Goal: Obtain resource: Obtain resource

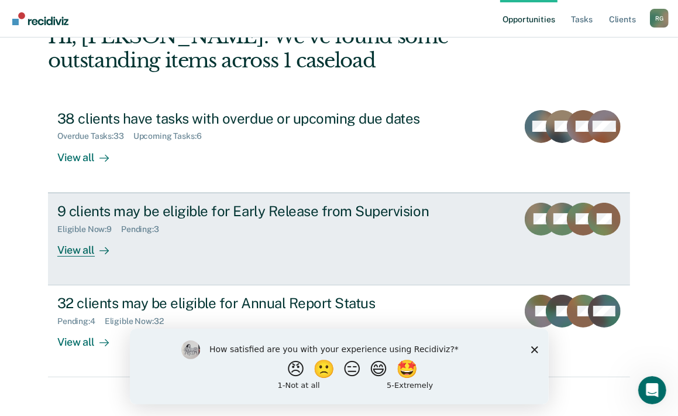
scroll to position [81, 0]
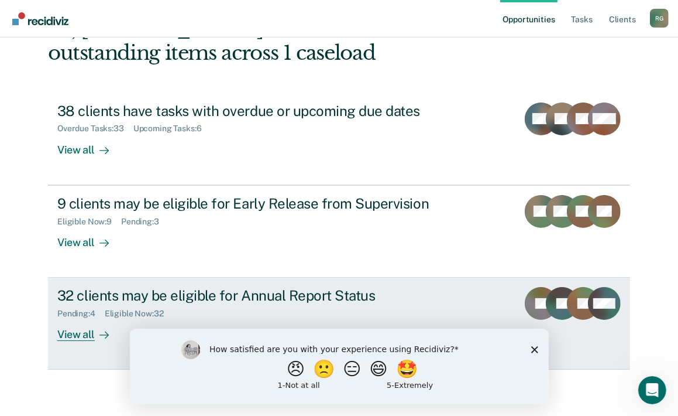
click at [172, 300] on div "32 clients may be eligible for Annual Report Status" at bounding box center [262, 295] width 411 height 17
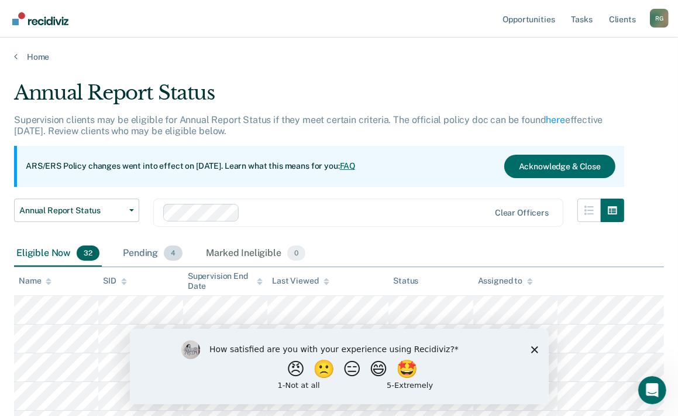
click at [146, 253] on div "Pending 4" at bounding box center [153, 254] width 64 height 26
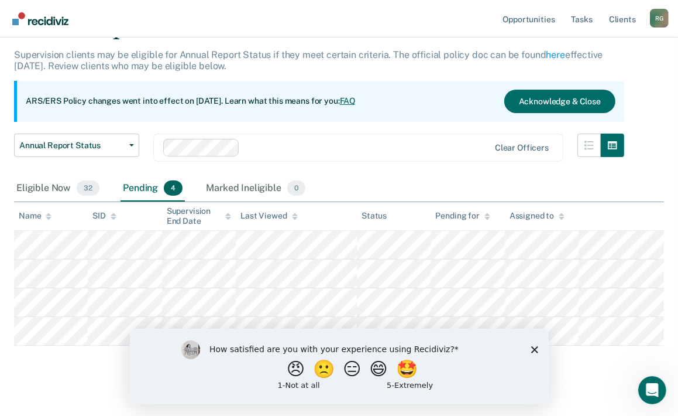
scroll to position [77, 0]
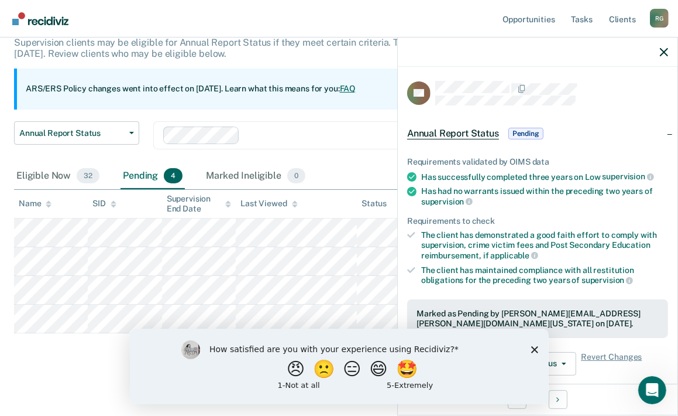
click at [519, 129] on span "Pending" at bounding box center [526, 134] width 35 height 12
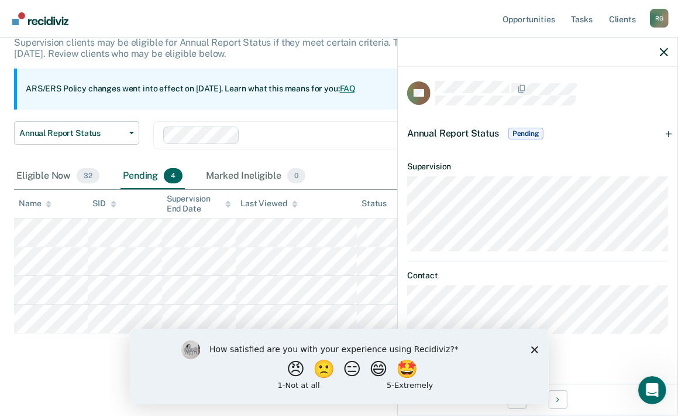
click at [595, 124] on div "Annual Report Status Pending" at bounding box center [538, 133] width 280 height 37
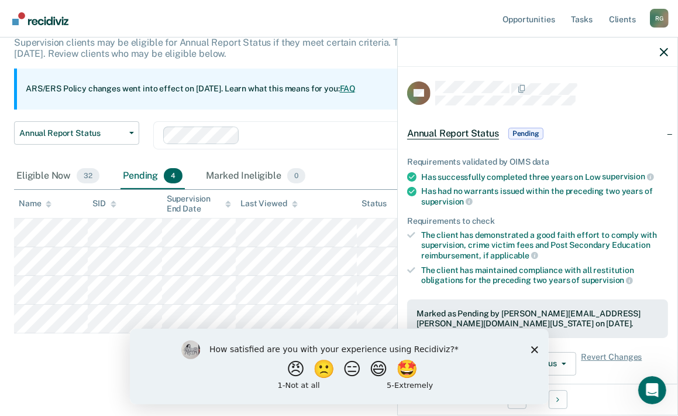
scroll to position [176, 0]
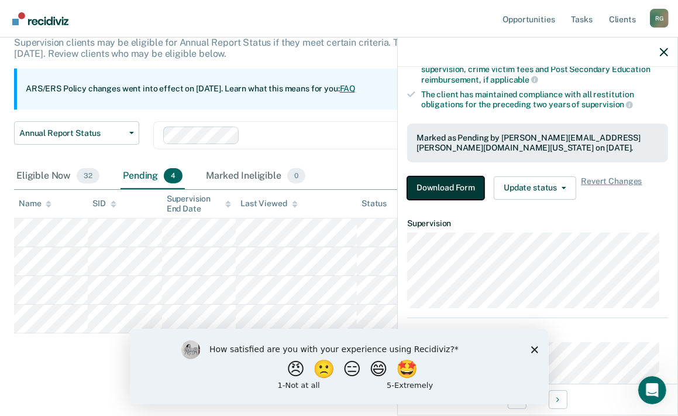
click at [420, 188] on button "Download Form" at bounding box center [445, 187] width 77 height 23
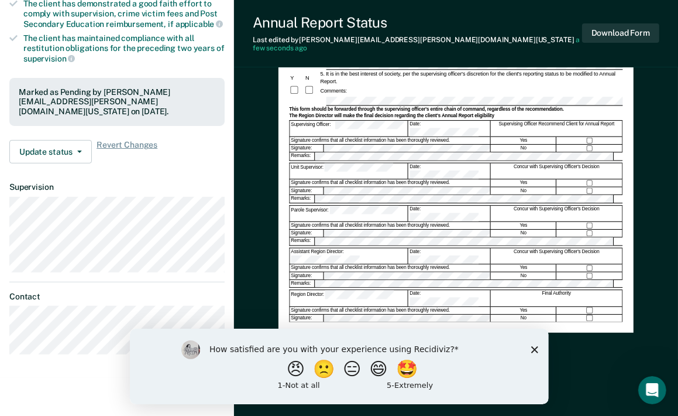
scroll to position [239, 0]
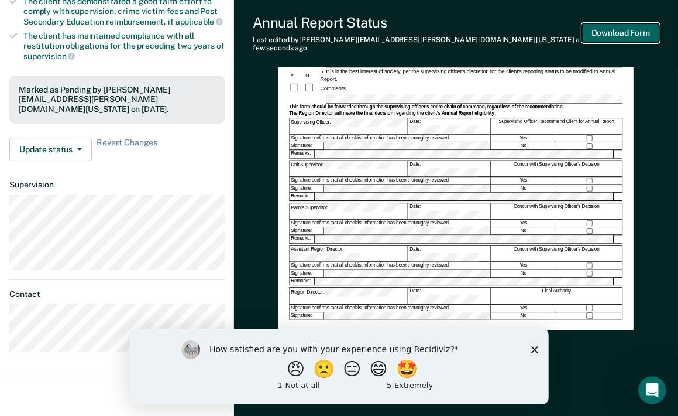
click at [628, 26] on button "Download Form" at bounding box center [620, 32] width 77 height 19
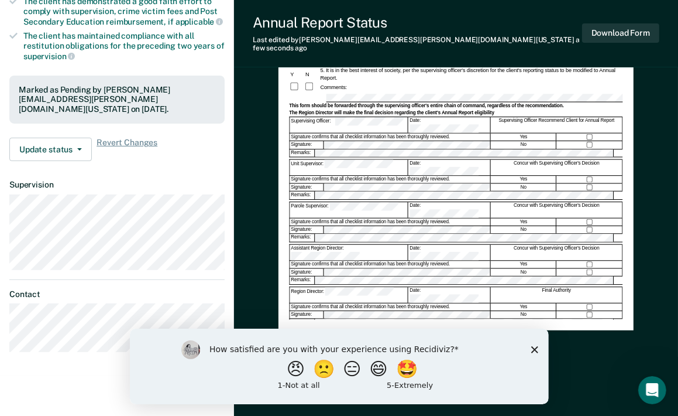
scroll to position [77, 0]
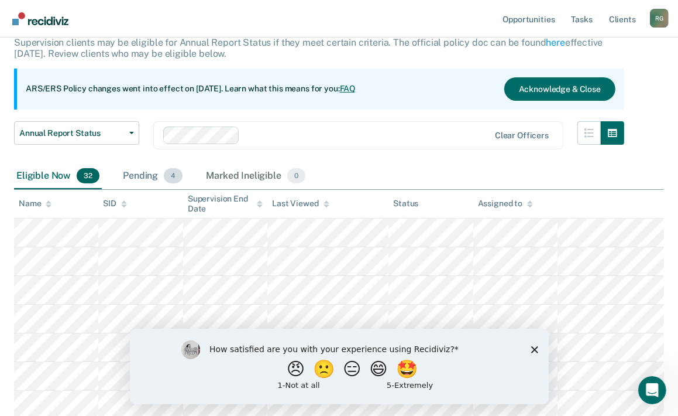
click at [140, 176] on div "Pending 4" at bounding box center [153, 176] width 64 height 26
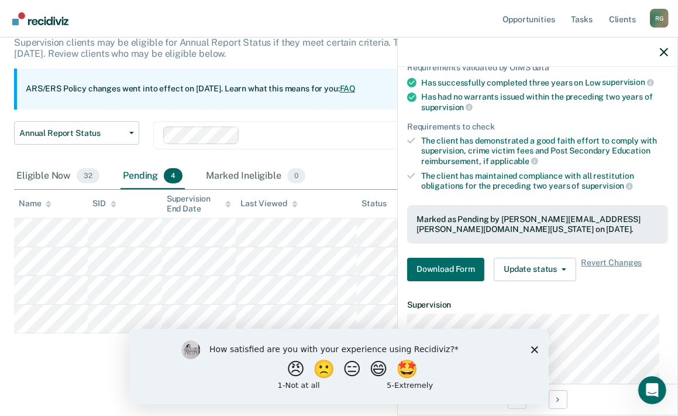
scroll to position [202, 0]
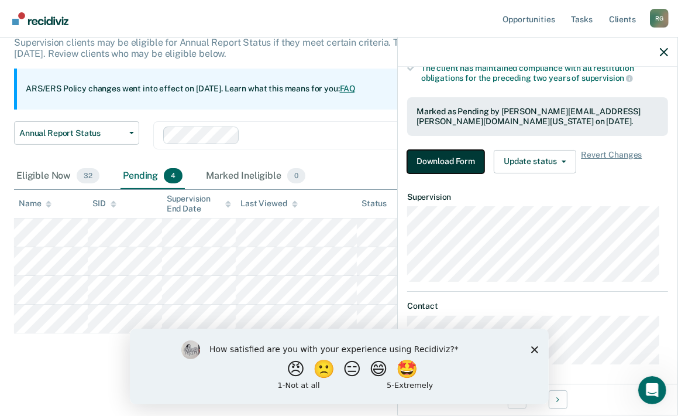
click at [439, 156] on button "Download Form" at bounding box center [445, 161] width 77 height 23
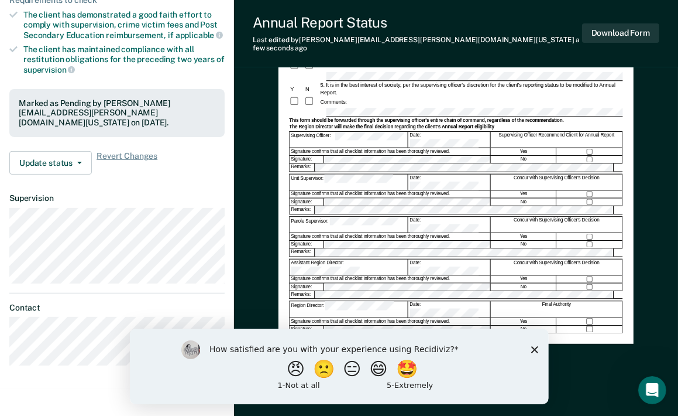
scroll to position [239, 0]
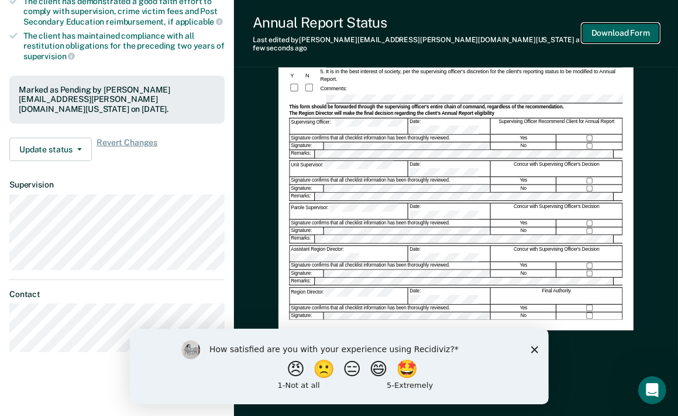
click at [616, 24] on button "Download Form" at bounding box center [620, 32] width 77 height 19
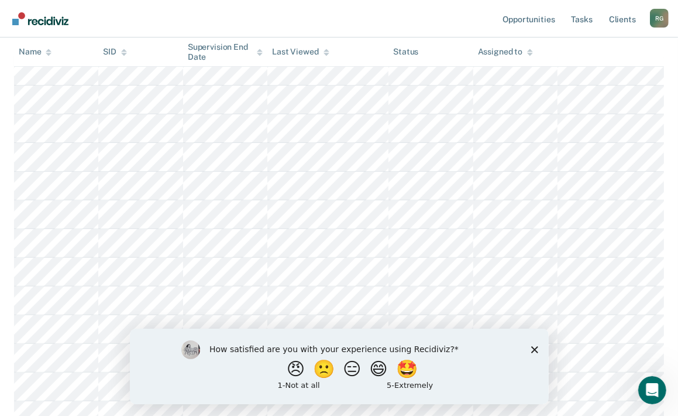
scroll to position [77, 0]
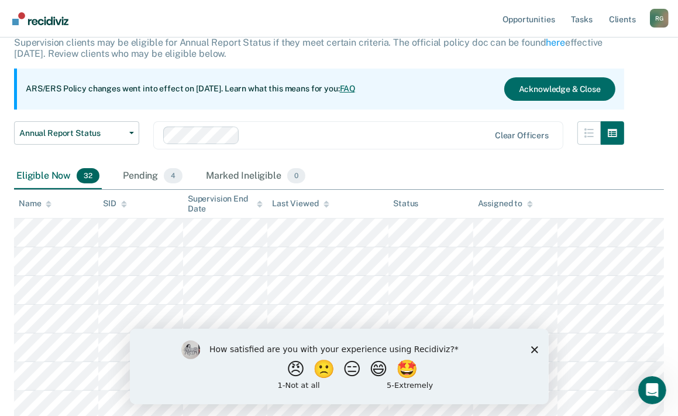
scroll to position [81, 0]
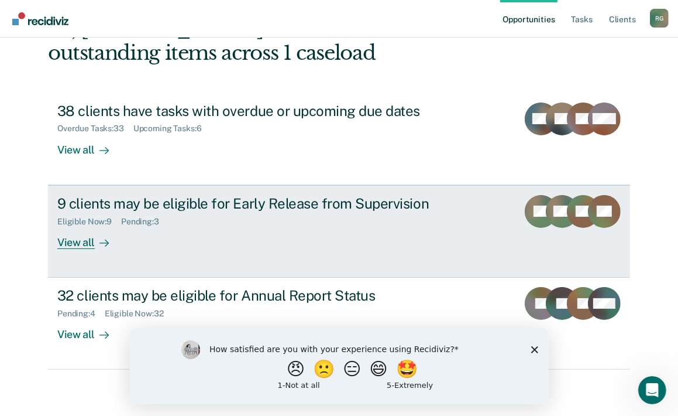
click at [254, 205] on div "9 clients may be eligible for Early Release from Supervision" at bounding box center [262, 203] width 411 height 17
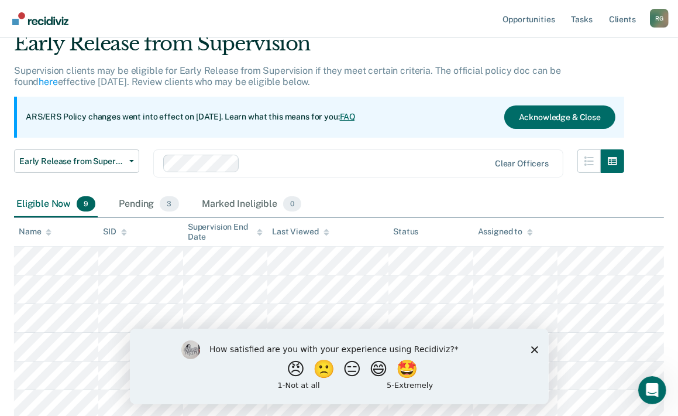
scroll to position [45, 0]
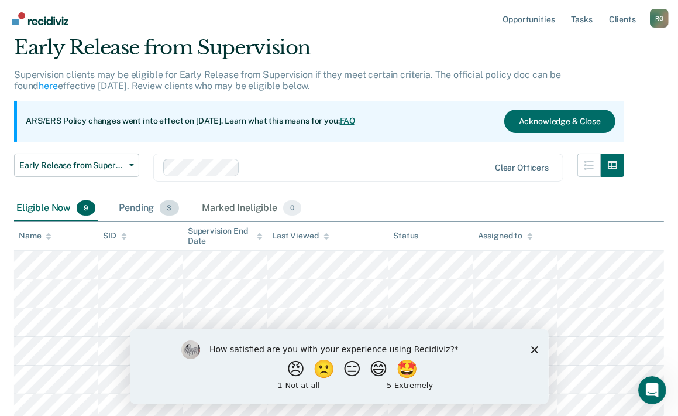
click at [128, 207] on div "Pending 3" at bounding box center [148, 209] width 64 height 26
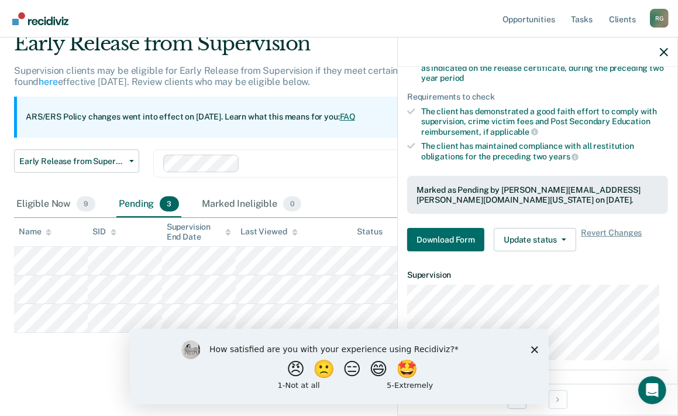
scroll to position [270, 0]
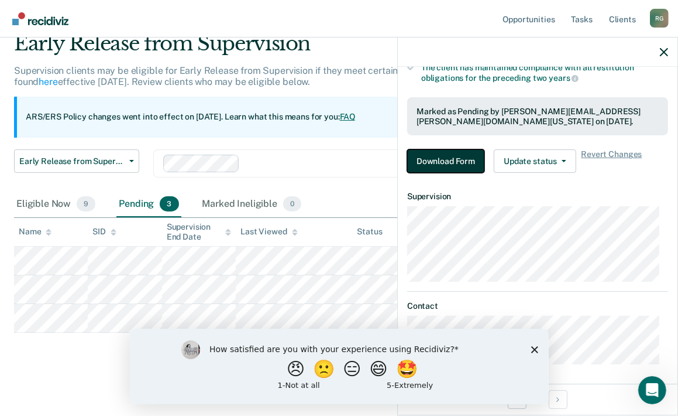
click at [433, 154] on button "Download Form" at bounding box center [445, 160] width 77 height 23
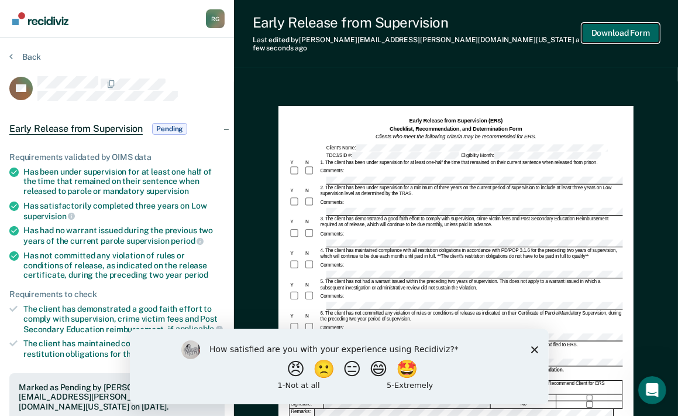
click at [623, 33] on button "Download Form" at bounding box center [620, 32] width 77 height 19
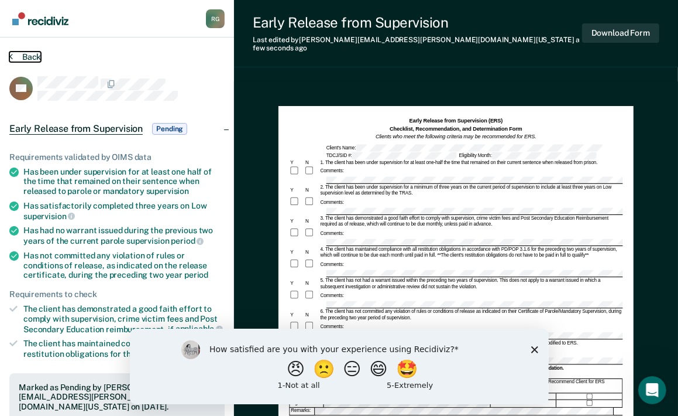
click at [32, 52] on button "Back" at bounding box center [25, 57] width 32 height 11
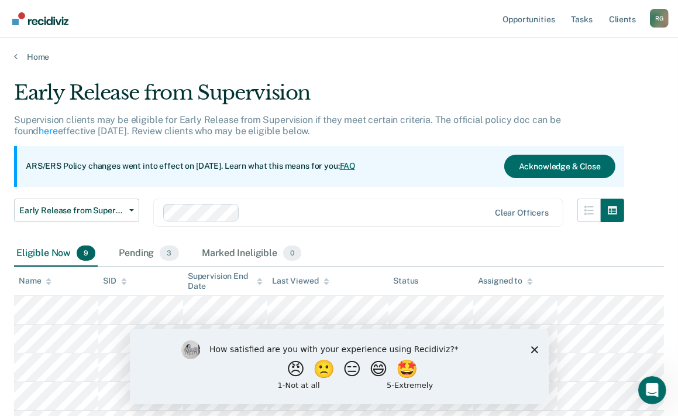
scroll to position [49, 0]
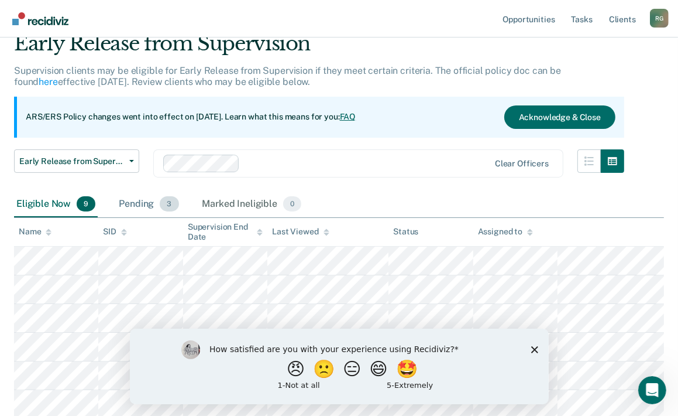
click at [124, 204] on div "Pending 3" at bounding box center [148, 204] width 64 height 26
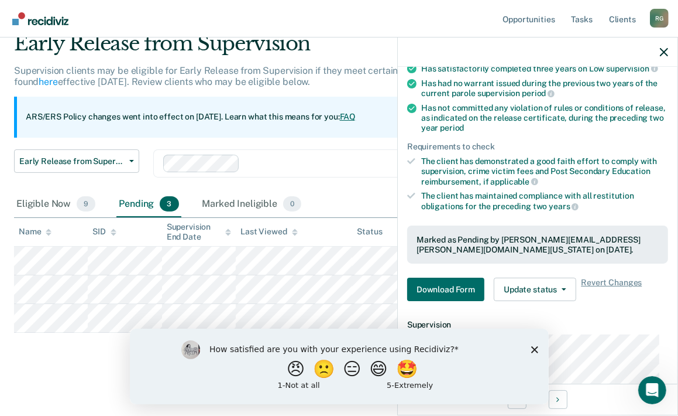
scroll to position [234, 0]
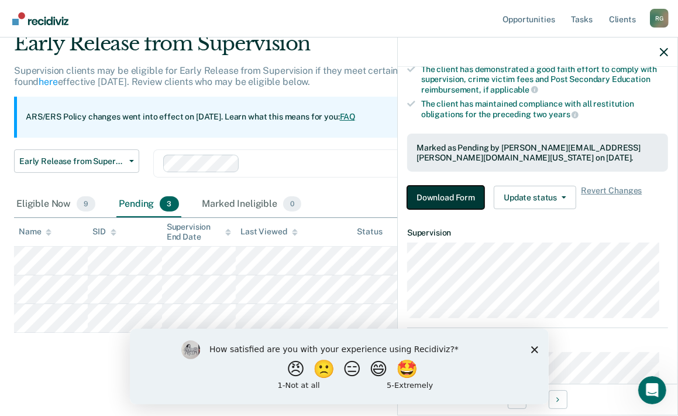
click at [433, 194] on button "Download Form" at bounding box center [445, 197] width 77 height 23
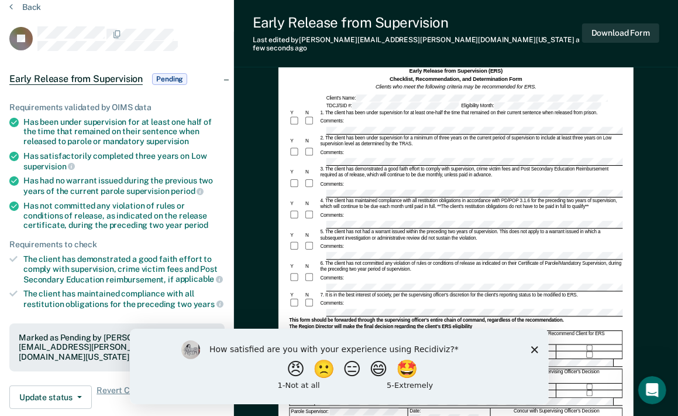
scroll to position [117, 0]
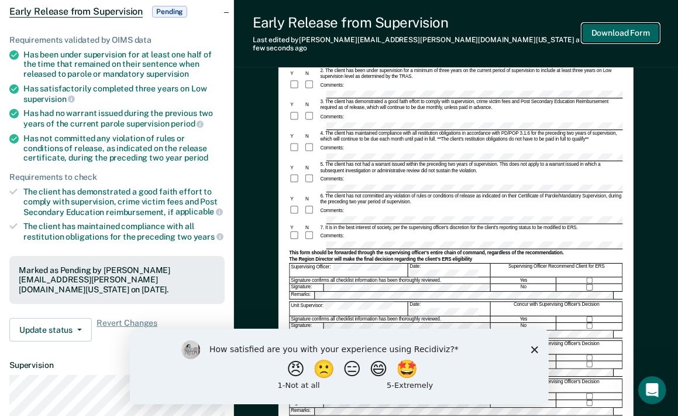
click at [597, 24] on button "Download Form" at bounding box center [620, 32] width 77 height 19
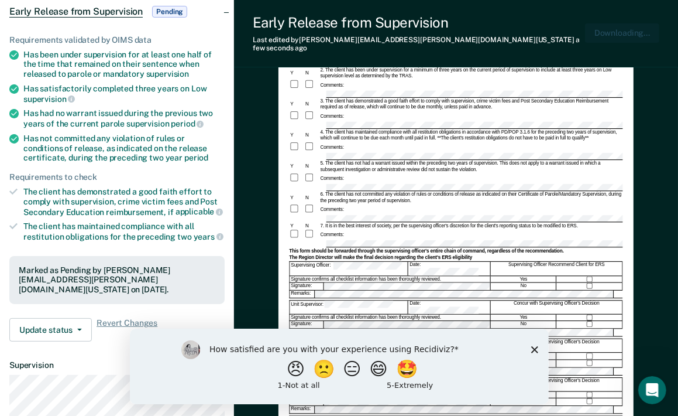
scroll to position [0, 0]
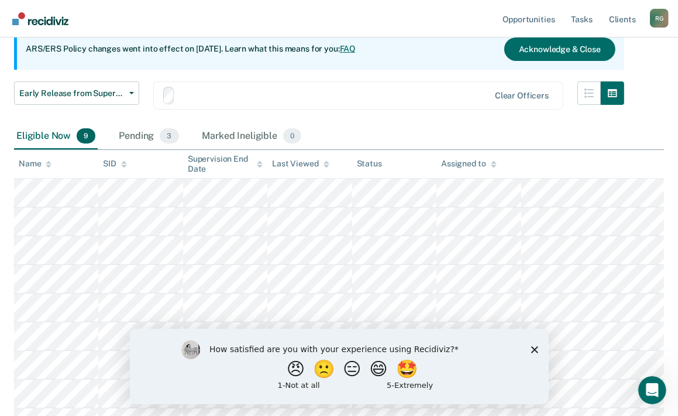
scroll to position [49, 0]
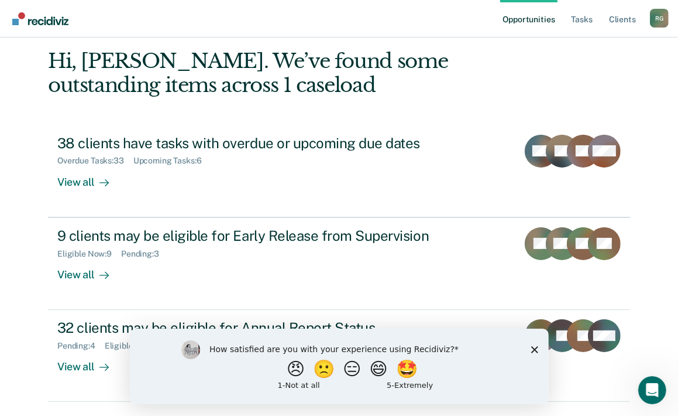
scroll to position [81, 0]
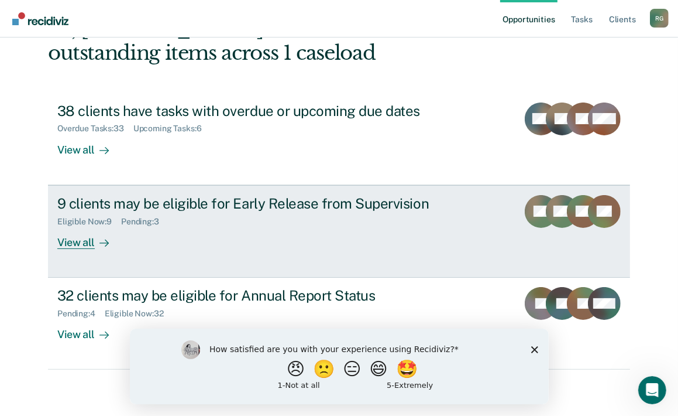
click at [138, 205] on div "9 clients may be eligible for Early Release from Supervision" at bounding box center [262, 203] width 411 height 17
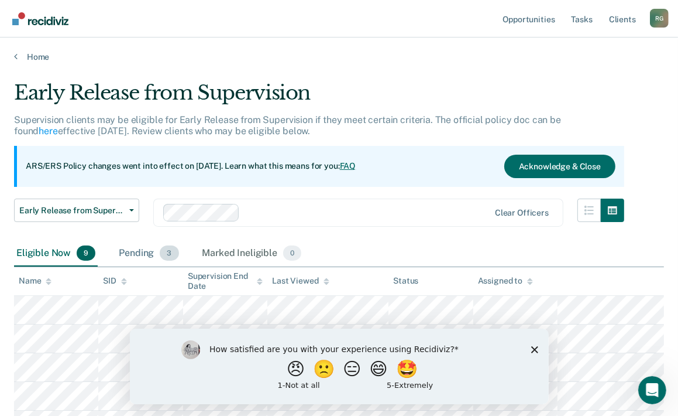
click at [134, 249] on div "Pending 3" at bounding box center [148, 254] width 64 height 26
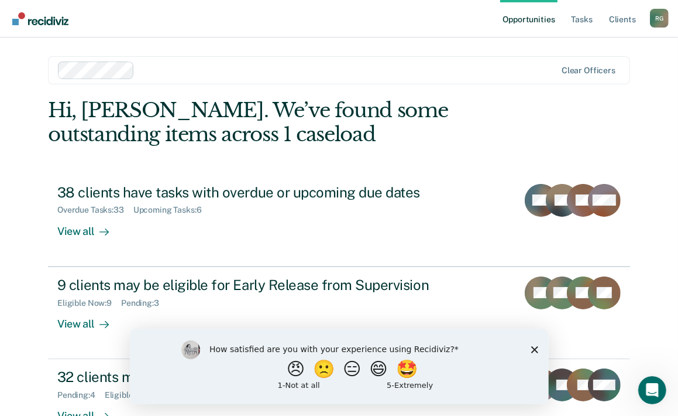
scroll to position [81, 0]
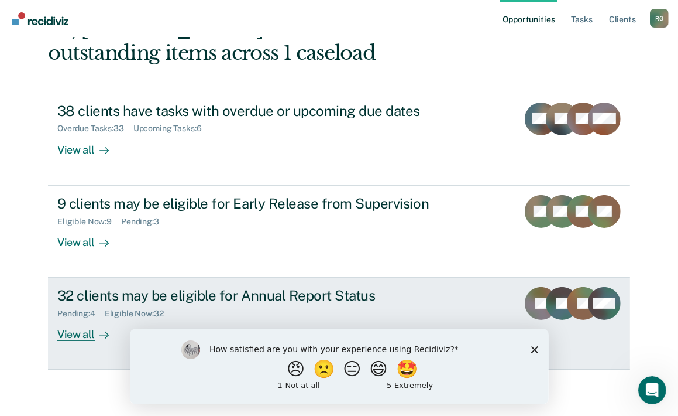
click at [97, 291] on div "32 clients may be eligible for Annual Report Status" at bounding box center [262, 295] width 411 height 17
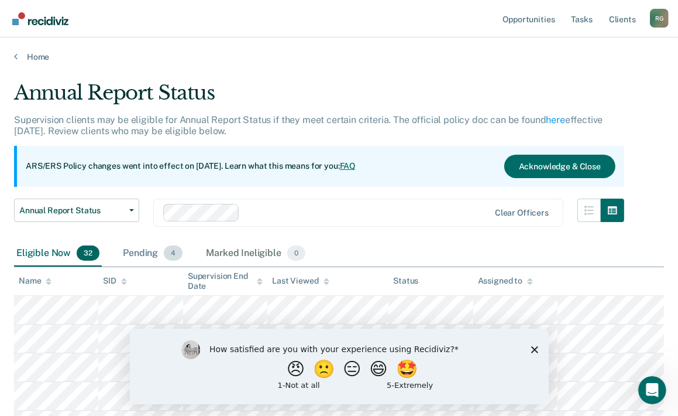
click at [145, 249] on div "Pending 4" at bounding box center [153, 254] width 64 height 26
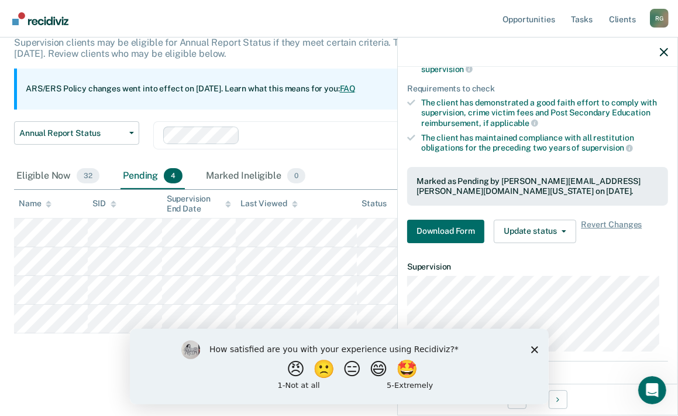
scroll to position [212, 0]
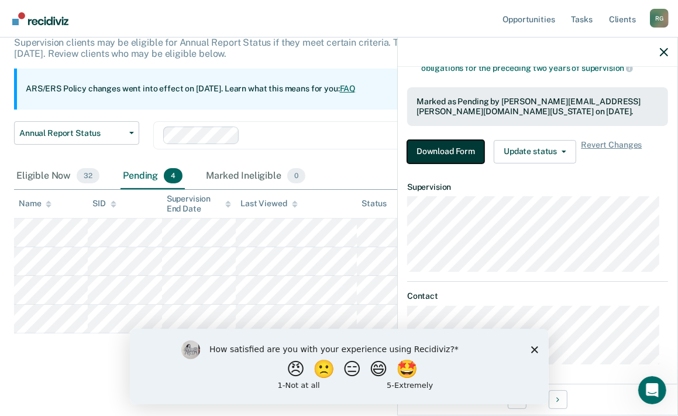
click at [457, 146] on button "Download Form" at bounding box center [445, 151] width 77 height 23
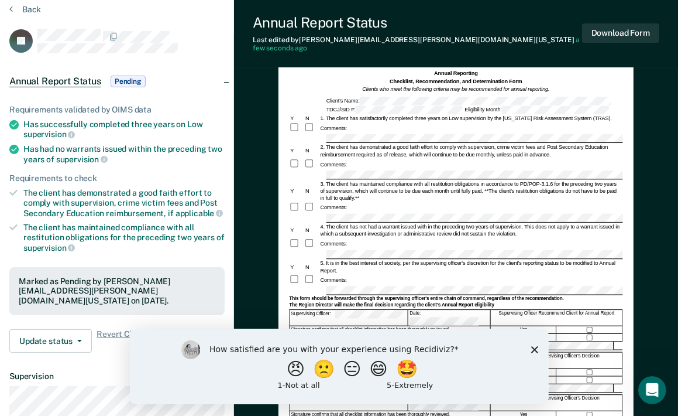
scroll to position [176, 0]
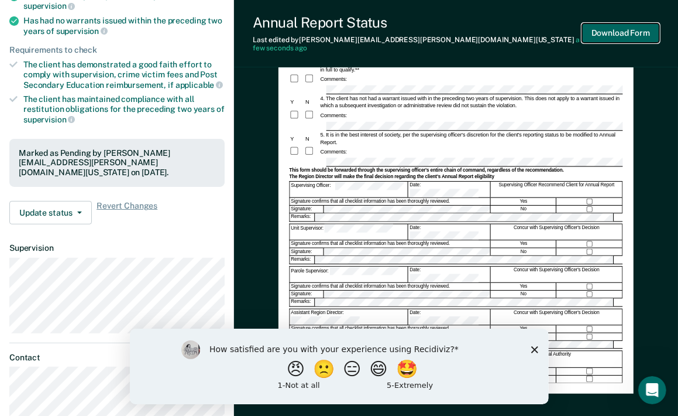
click at [602, 25] on button "Download Form" at bounding box center [620, 32] width 77 height 19
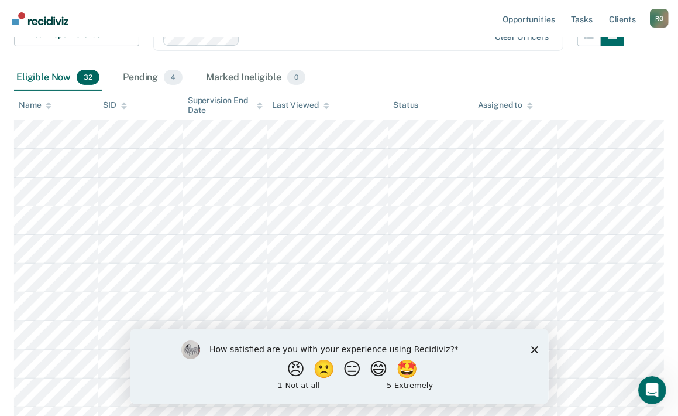
scroll to position [77, 0]
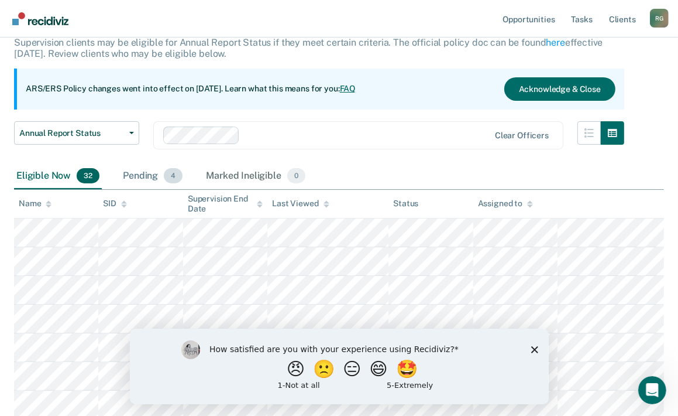
click at [148, 174] on div "Pending 4" at bounding box center [153, 176] width 64 height 26
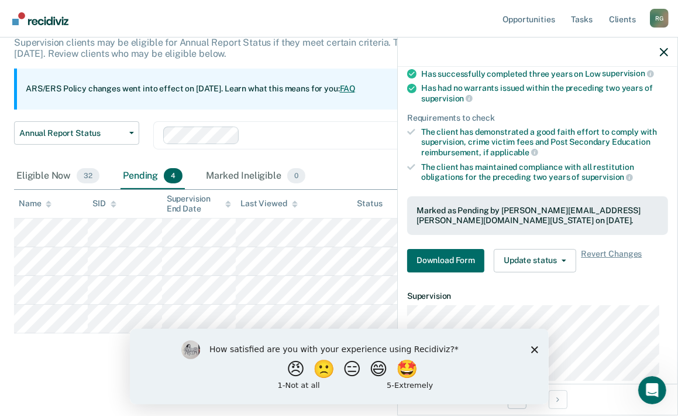
scroll to position [202, 0]
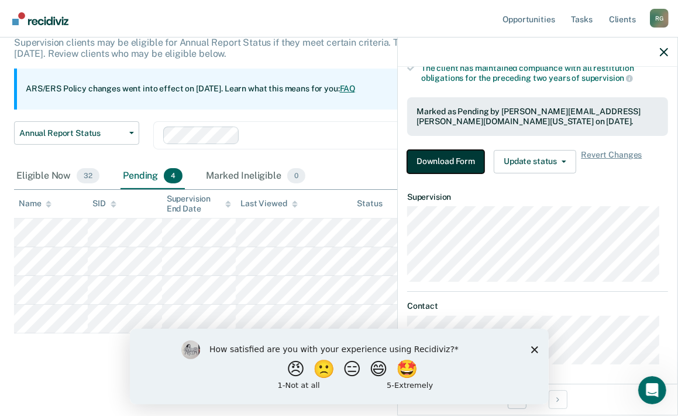
click at [437, 156] on button "Download Form" at bounding box center [445, 161] width 77 height 23
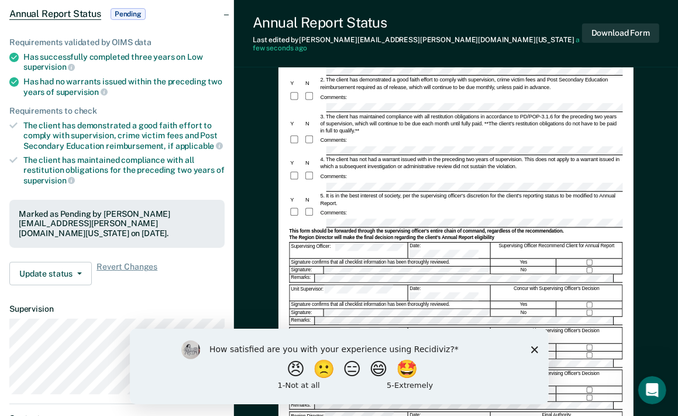
scroll to position [117, 0]
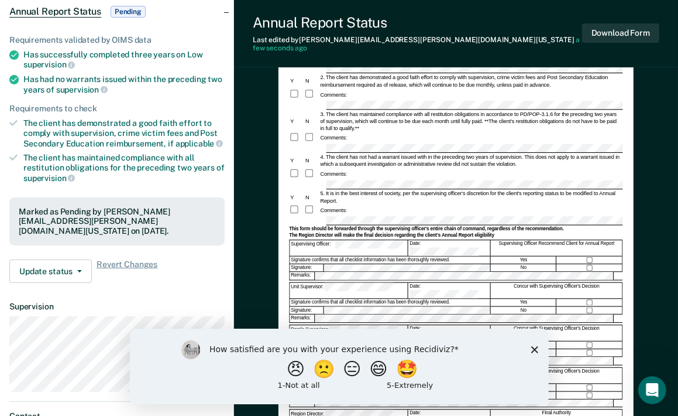
click at [370, 204] on div "Comments:" at bounding box center [456, 209] width 334 height 11
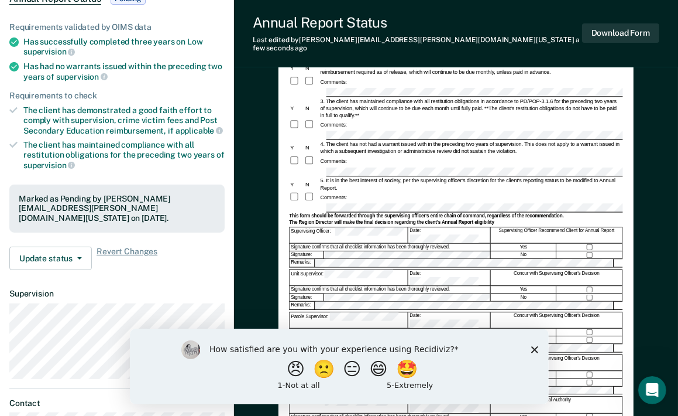
scroll to position [132, 0]
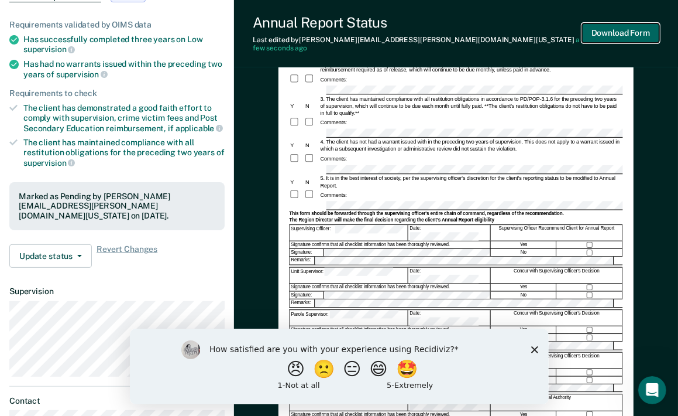
click at [622, 33] on button "Download Form" at bounding box center [620, 32] width 77 height 19
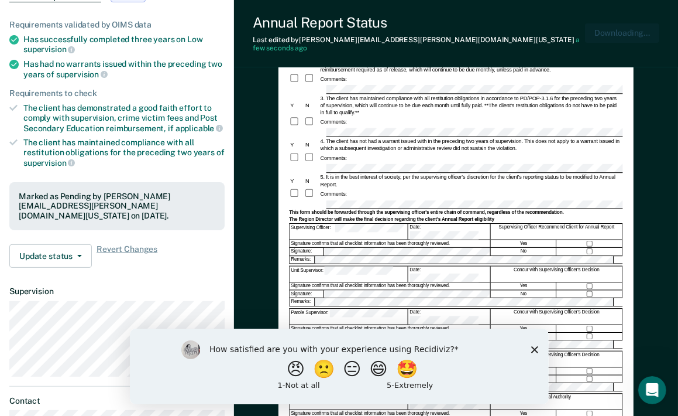
scroll to position [0, 0]
